Goal: Information Seeking & Learning: Check status

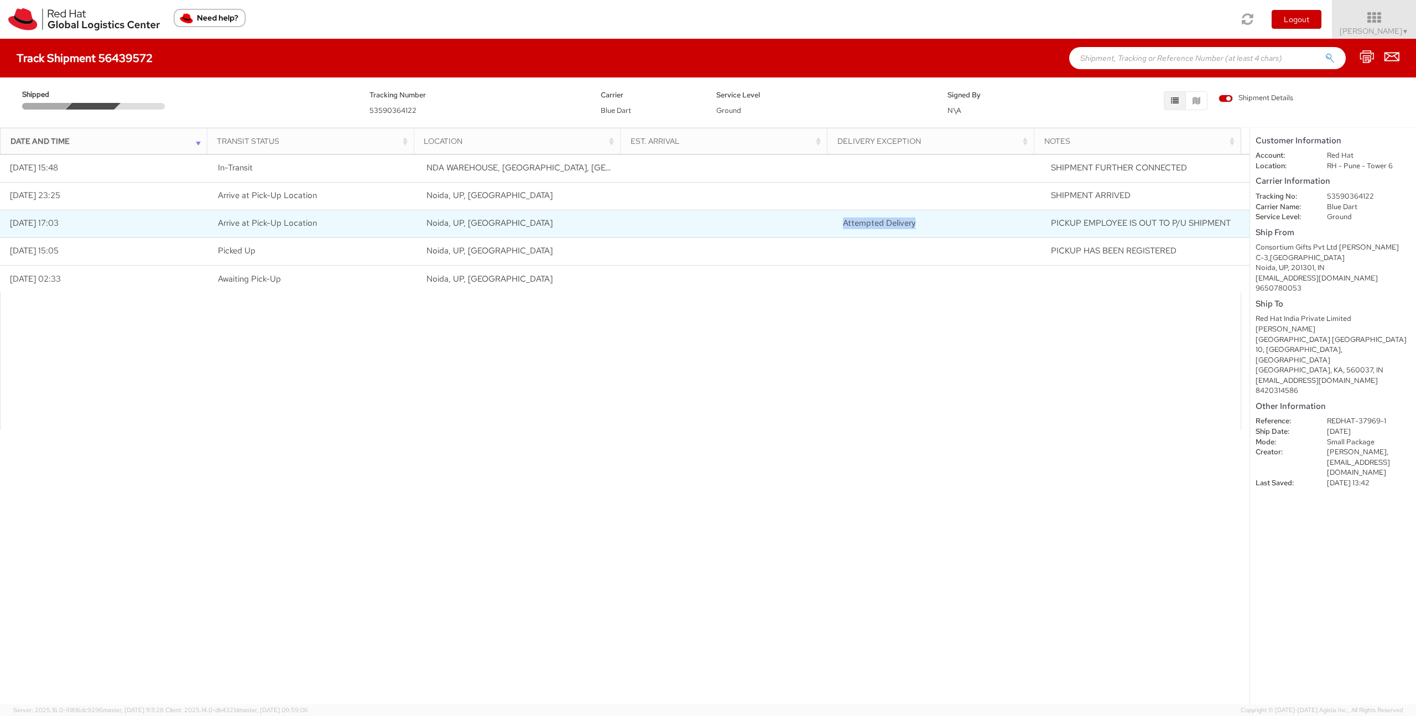
drag, startPoint x: 836, startPoint y: 222, endPoint x: 912, endPoint y: 223, distance: 76.3
click at [912, 223] on td "Attempted Delivery" at bounding box center [937, 224] width 209 height 28
click at [900, 222] on span "Attempted Delivery" at bounding box center [879, 222] width 72 height 11
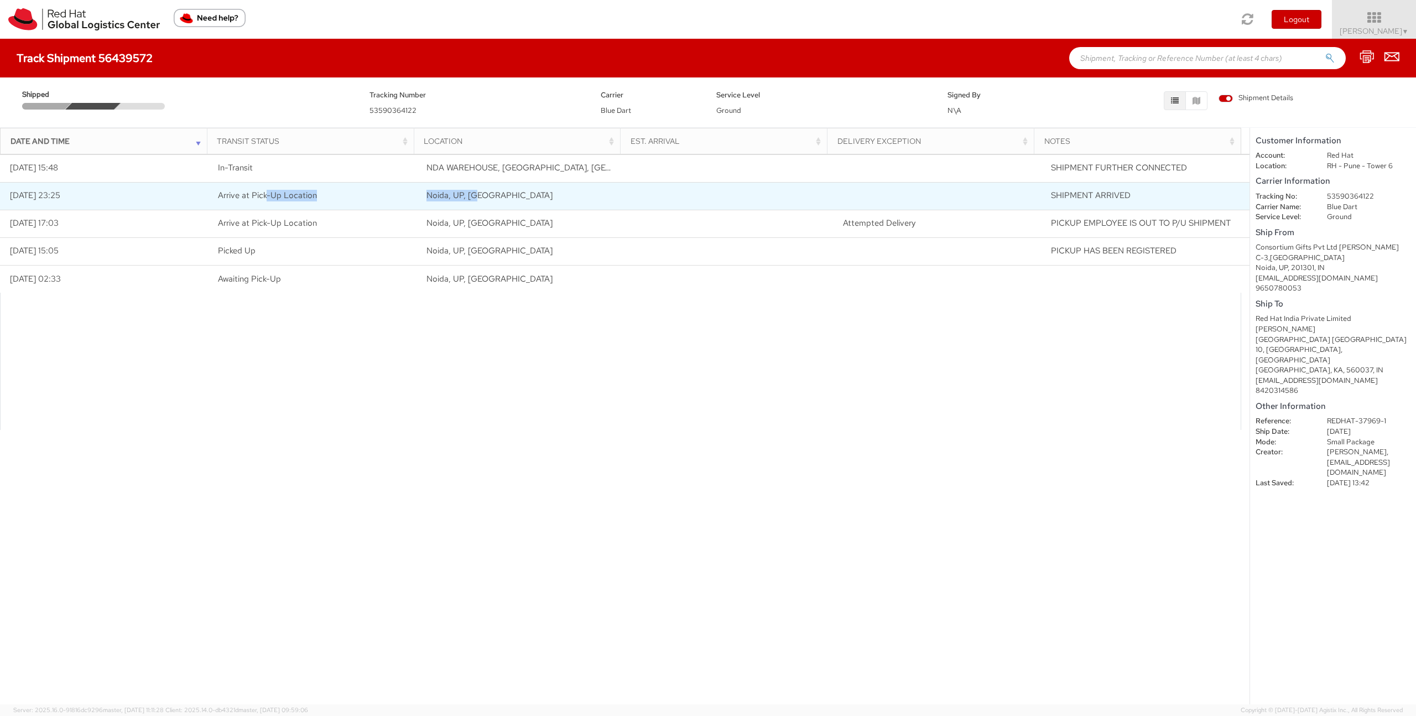
drag, startPoint x: 263, startPoint y: 192, endPoint x: 571, endPoint y: 191, distance: 308.1
click at [571, 191] on tr "08/08/2025 23:25 Arrive at Pick-Up Location Noida, UP, IN SHIPMENT ARRIVED" at bounding box center [624, 196] width 1249 height 28
click at [291, 197] on span "Arrive at Pick-Up Location" at bounding box center [267, 195] width 99 height 11
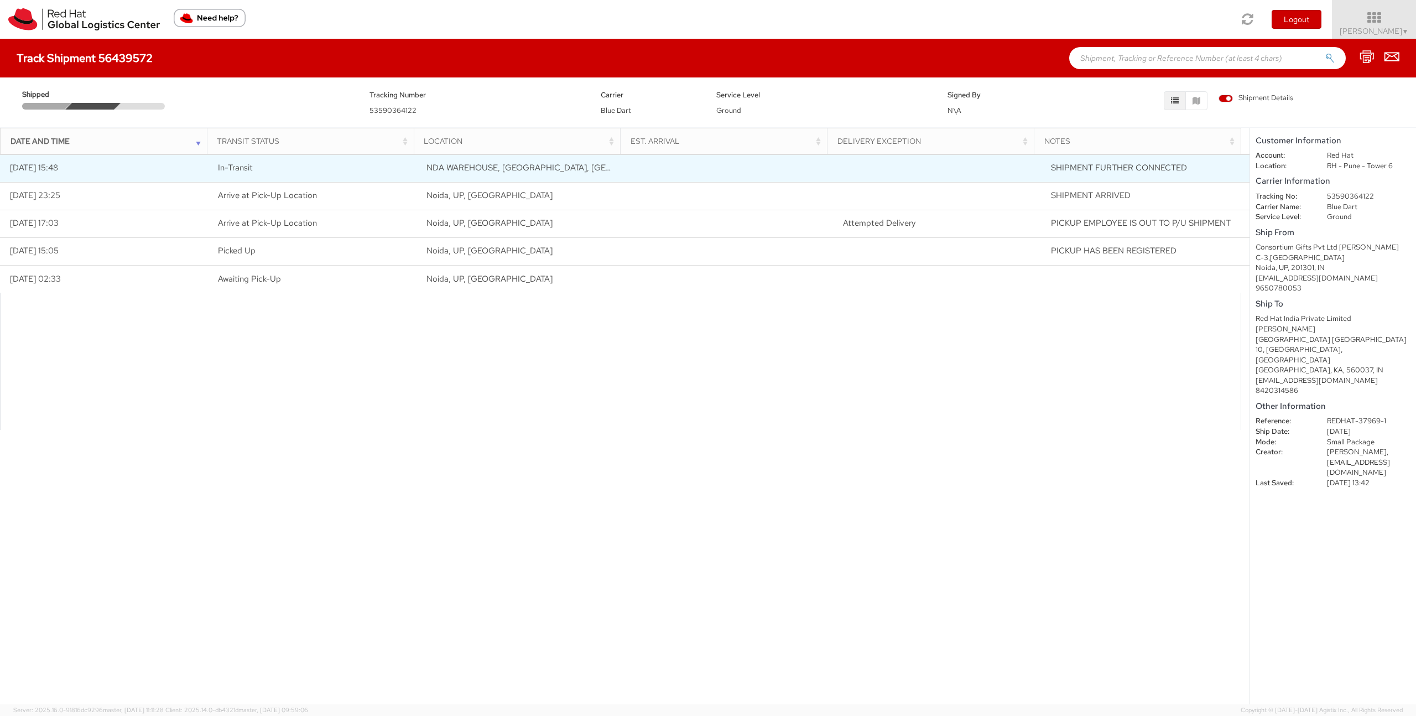
click at [242, 168] on span "In-Transit" at bounding box center [235, 167] width 35 height 11
click at [554, 167] on span "NDA WAREHOUSE, [GEOGRAPHIC_DATA], [GEOGRAPHIC_DATA]" at bounding box center [550, 167] width 249 height 11
